Goal: Register for event/course

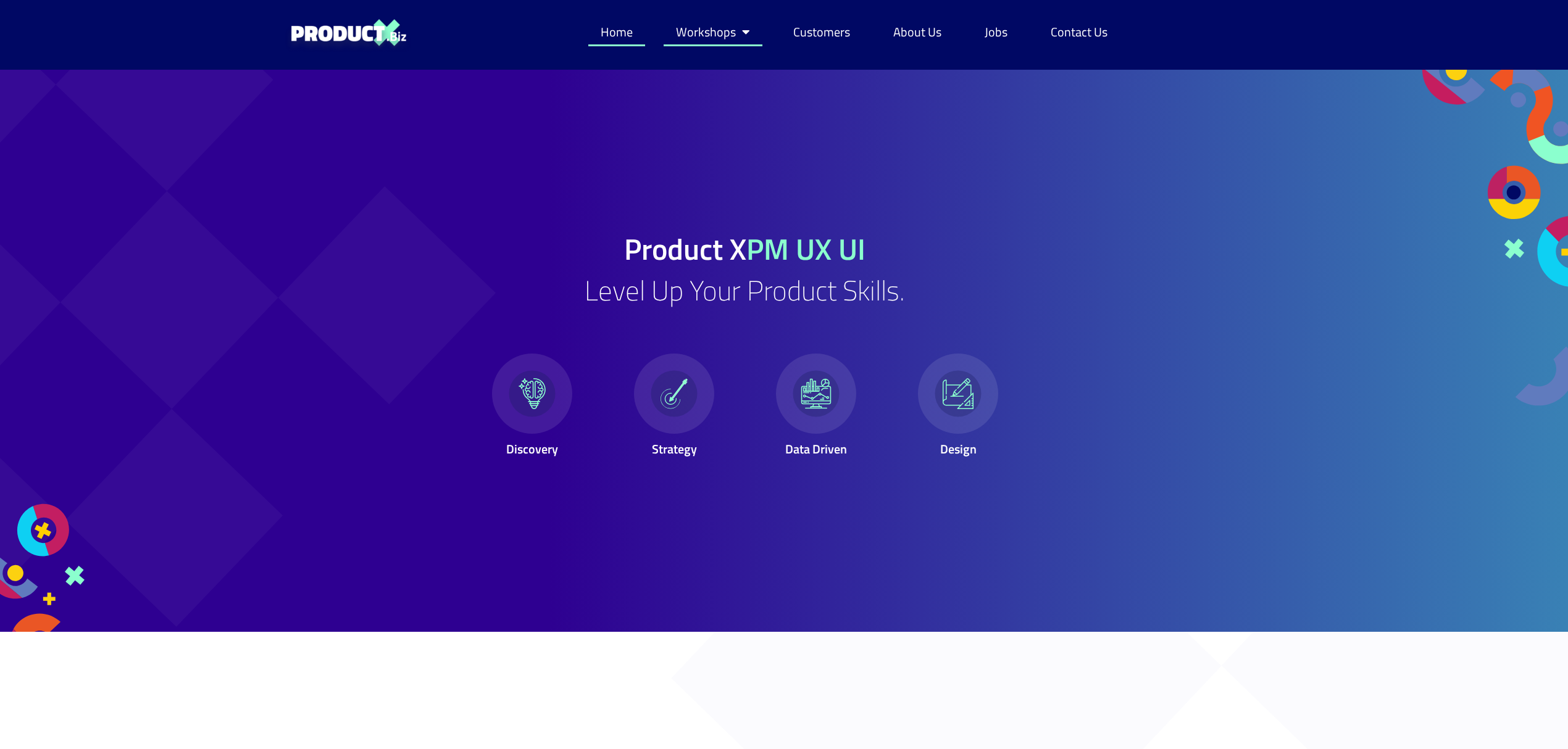
click at [700, 31] on link "Workshops" at bounding box center [713, 32] width 98 height 29
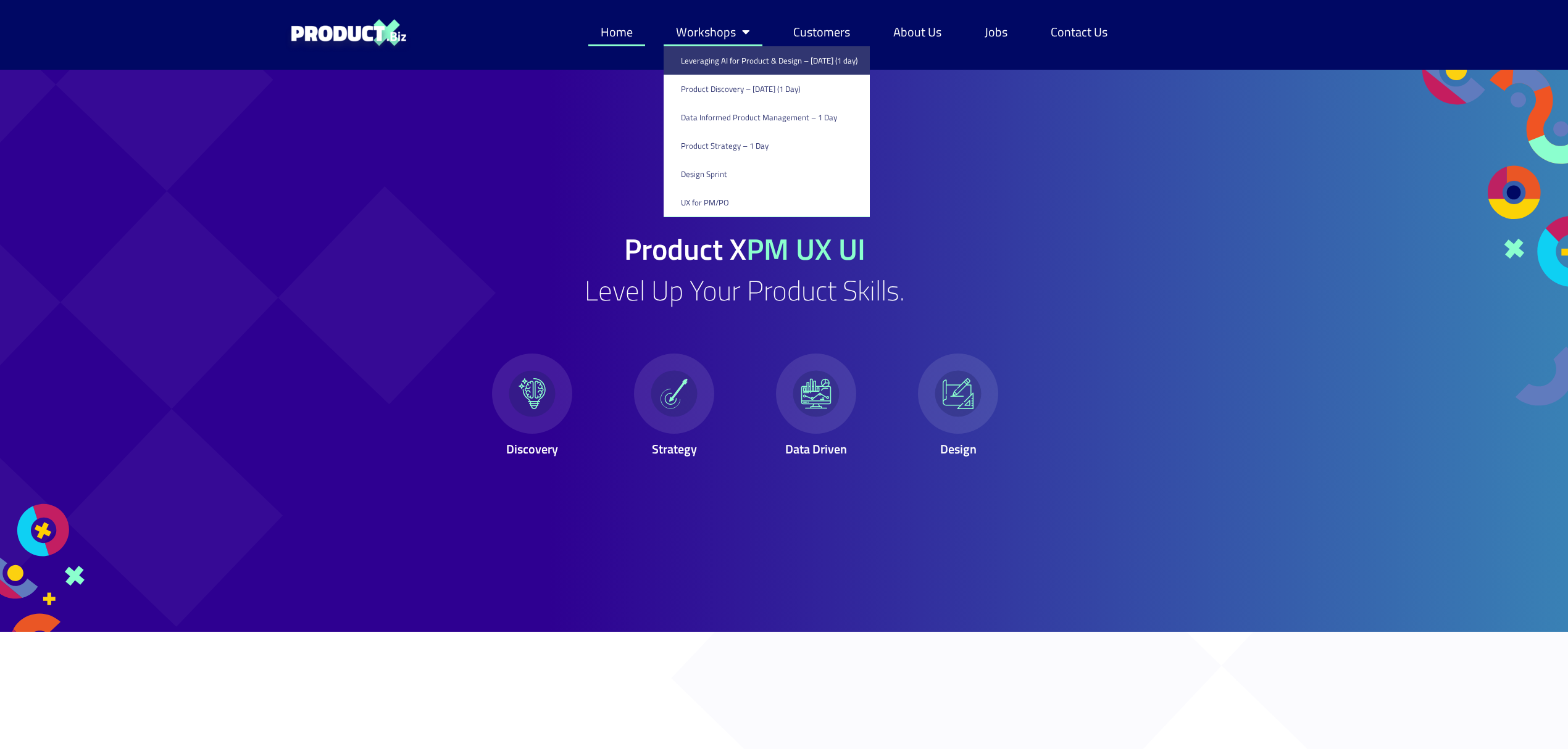
click at [709, 59] on link "Leveraging AI for Product & Design – [DATE] (1 day)" at bounding box center [767, 60] width 206 height 29
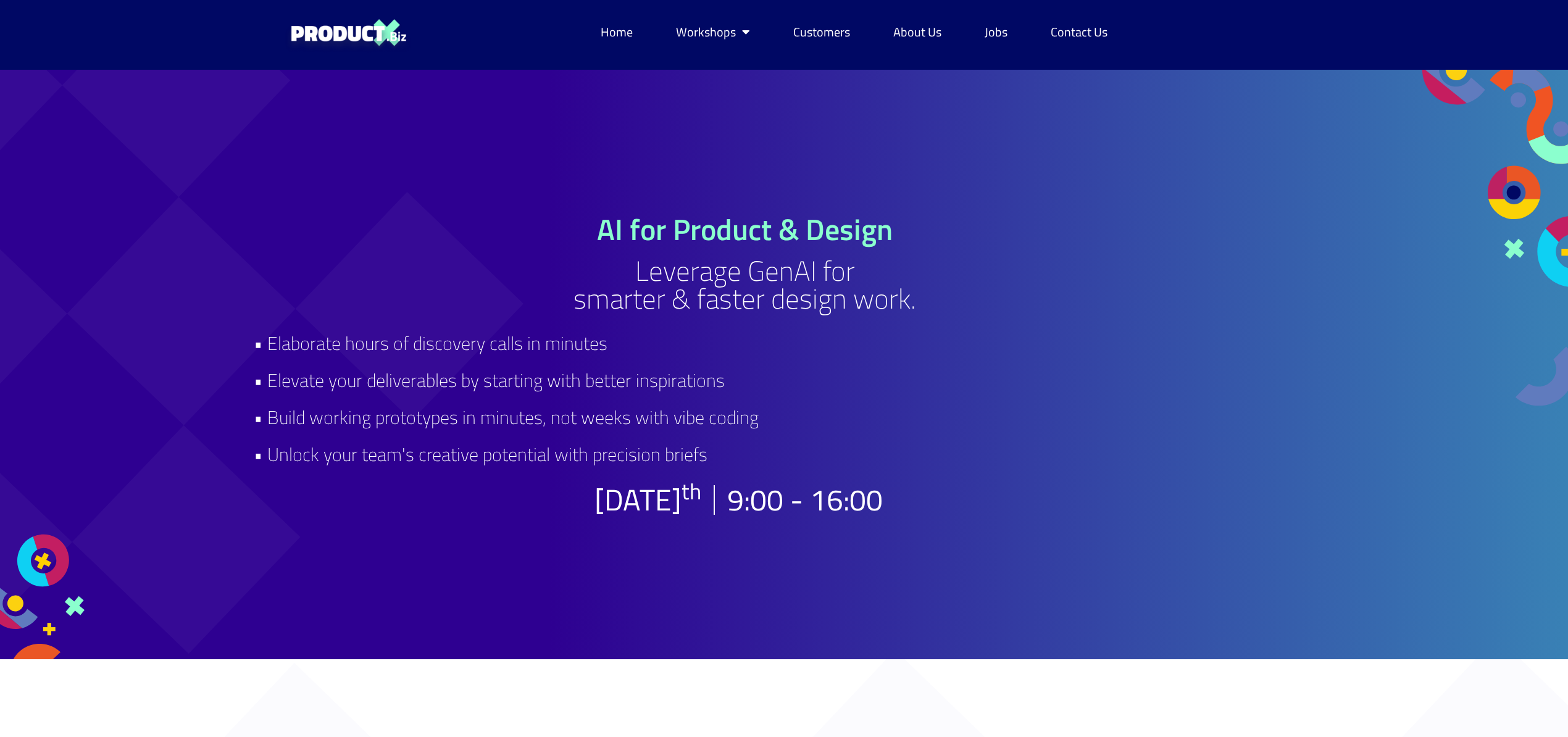
drag, startPoint x: 262, startPoint y: 346, endPoint x: 796, endPoint y: 455, distance: 545.0
click at [796, 455] on h2 "• Elaborate hours of discovery calls in minutes • Elevate your deliverables by …" at bounding box center [745, 399] width 982 height 148
copy h2 "Elaborate hours of discovery calls in minutes • Elevate your deliverables by st…"
drag, startPoint x: 401, startPoint y: 381, endPoint x: 304, endPoint y: 368, distance: 97.9
click at [307, 368] on h2 "• Elaborate hours of discovery calls in minutes • Elevate your deliverables by …" at bounding box center [745, 399] width 982 height 148
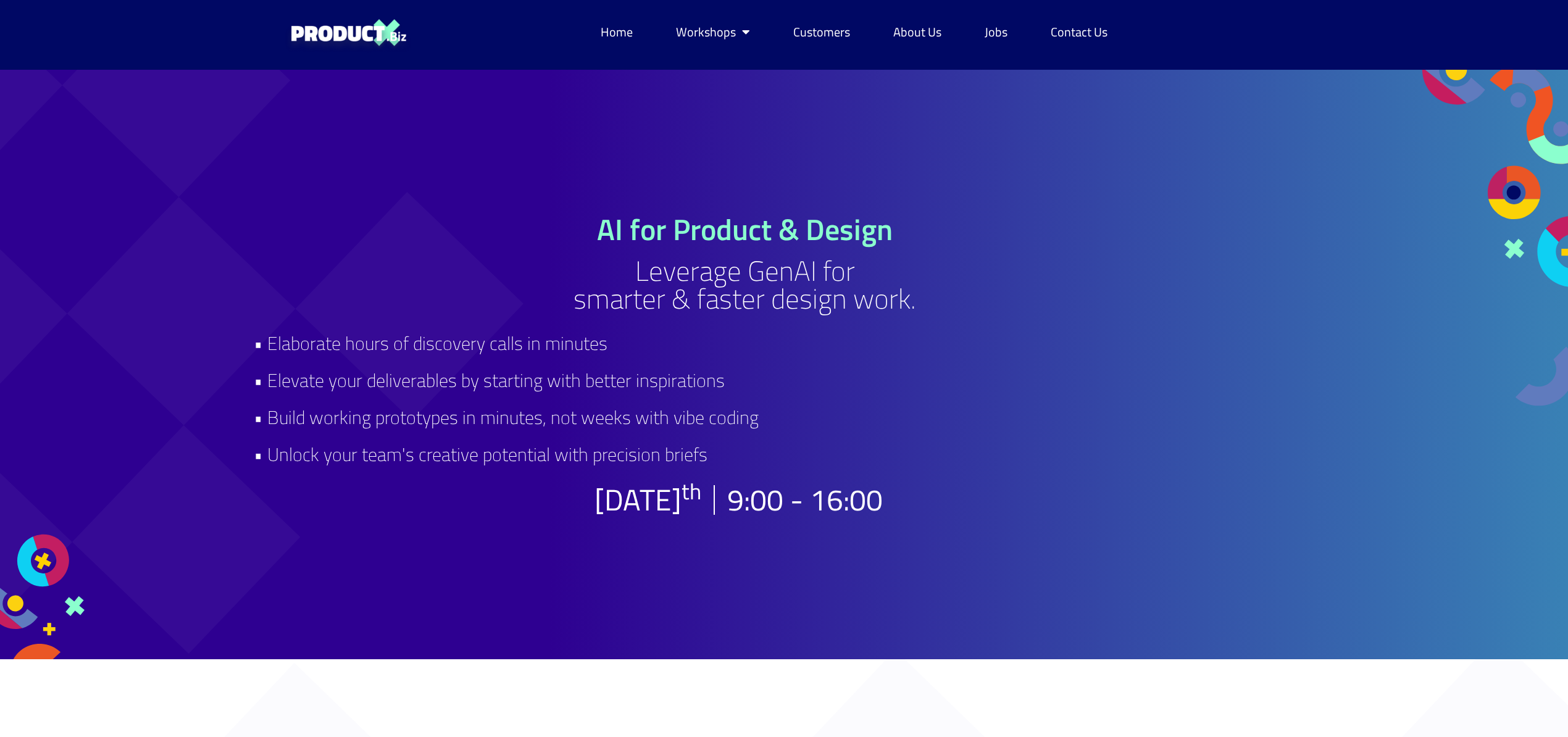
click at [237, 349] on div "AI for Product & Design Leverage GenAI for smarter & faster design work. • Elab…" at bounding box center [744, 364] width 1019 height 589
drag, startPoint x: 248, startPoint y: 343, endPoint x: 820, endPoint y: 480, distance: 588.2
click at [820, 480] on div "AI for Product & Design Leverage GenAI for smarter & faster design work. • Elab…" at bounding box center [744, 364] width 1019 height 589
copy h2 "• Elaborate hours of discovery calls in minutes • Elevate your deliverables by …"
